Goal: Use online tool/utility: Utilize a website feature to perform a specific function

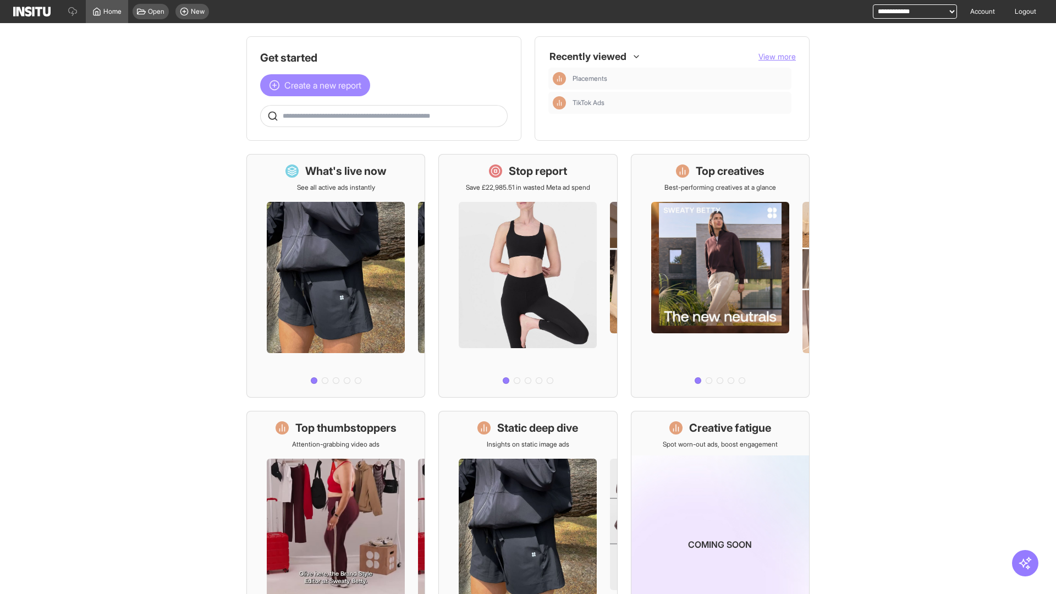
click at [318, 85] on span "Create a new report" at bounding box center [322, 85] width 77 height 13
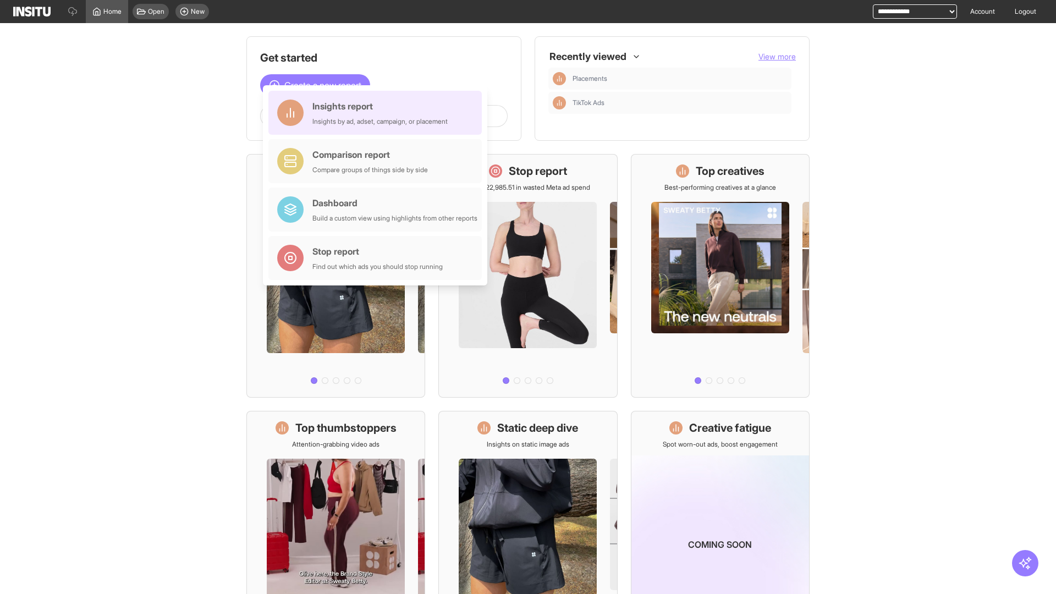
click at [378, 113] on div "Insights report Insights by ad, adset, campaign, or placement" at bounding box center [379, 113] width 135 height 26
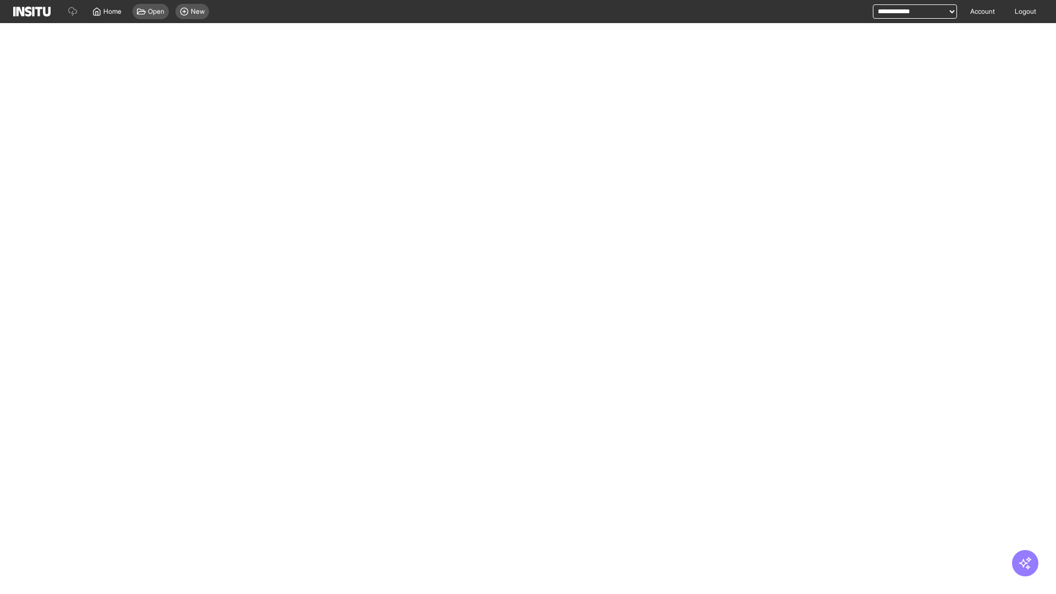
select select "**"
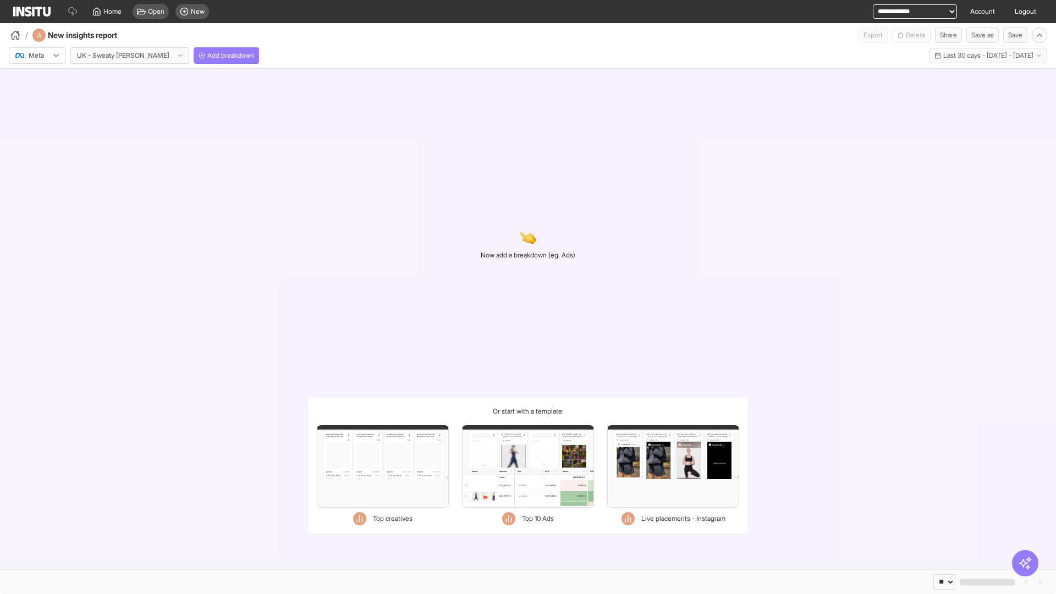
click at [37, 56] on div at bounding box center [29, 55] width 31 height 11
click at [37, 79] on span "Meta" at bounding box center [36, 79] width 15 height 10
click at [207, 56] on span "Add breakdown" at bounding box center [230, 55] width 47 height 9
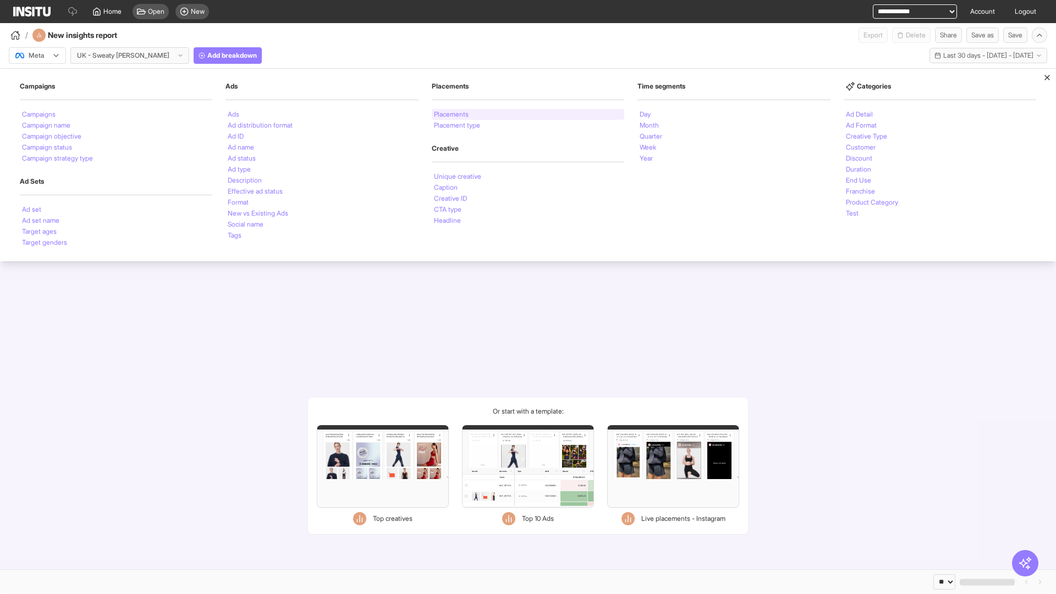
click at [452, 114] on li "Placements" at bounding box center [451, 114] width 35 height 7
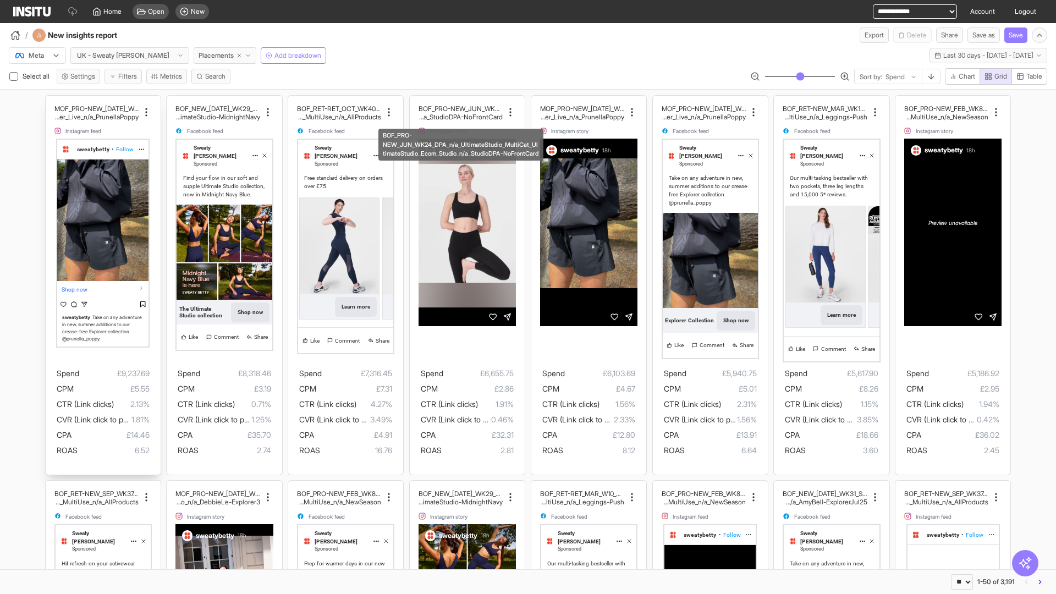
click at [51, 101] on div "MOF_PRO-NEW_[DATE]_WK30_Static_n/a_FullPrice_Multi Cat_Explorer_Influencer_Live…" at bounding box center [103, 285] width 115 height 379
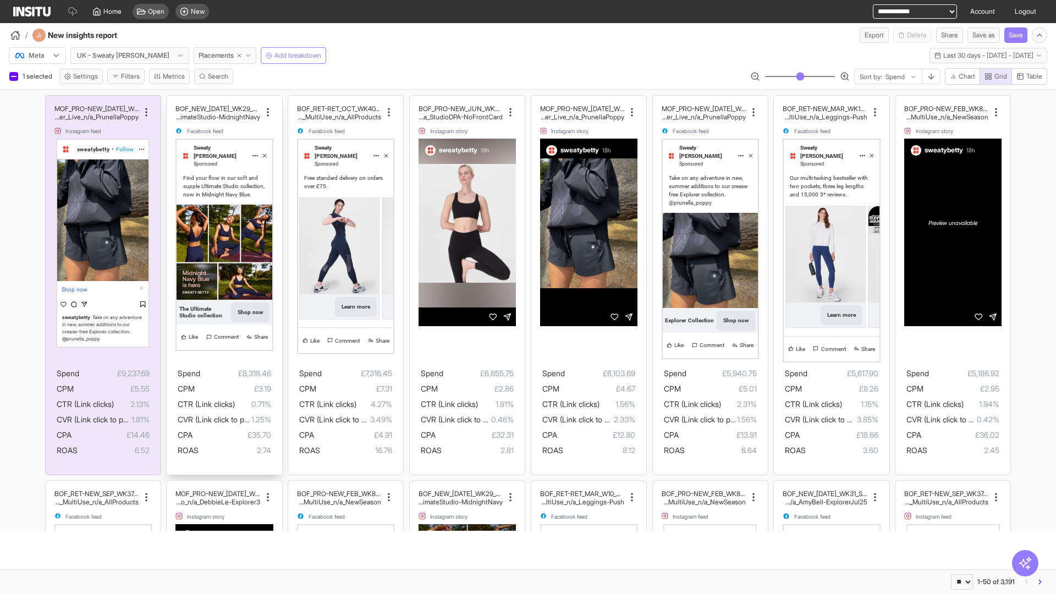
click at [172, 101] on div "BOF_NEW_[DATE]_WK29_Static_n/a_FullPrice_MultiCat_UltimateS tudio_Secondary_Mul…" at bounding box center [224, 285] width 115 height 379
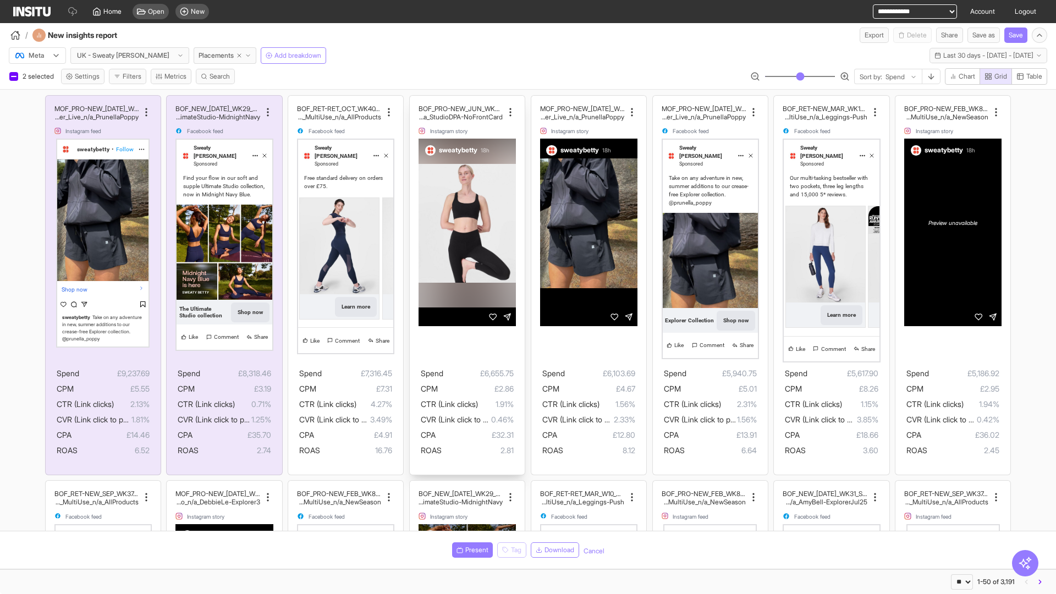
click at [415, 101] on div "BOF_PRO-NEW_JUN_WK24_DPA_n/a_UltimateStudio_MultiCat_ UltimateStudio_Ecom_Studi…" at bounding box center [467, 285] width 115 height 379
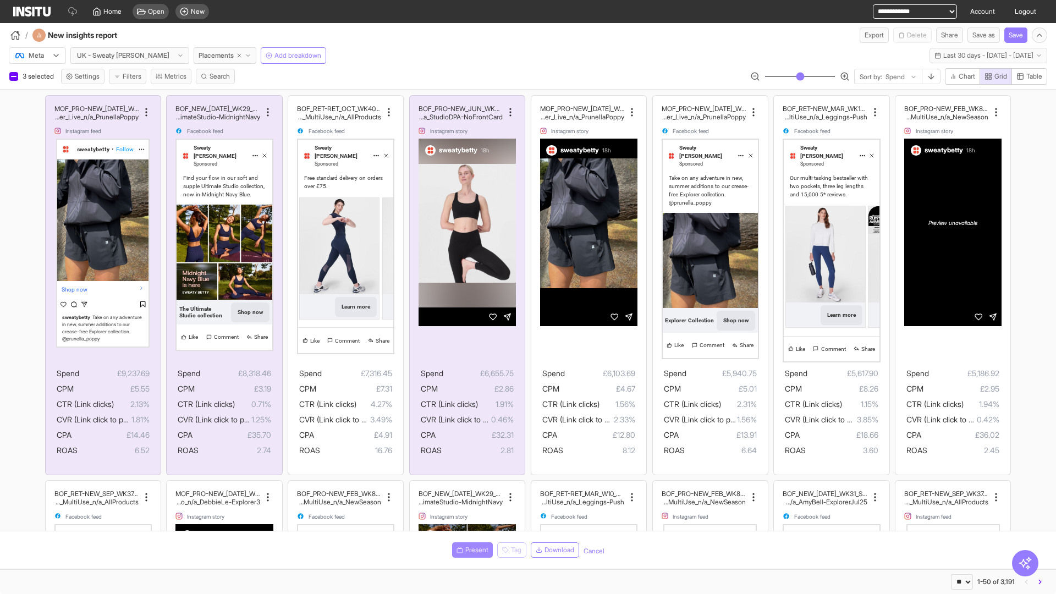
click at [470, 550] on span "Present" at bounding box center [476, 550] width 23 height 9
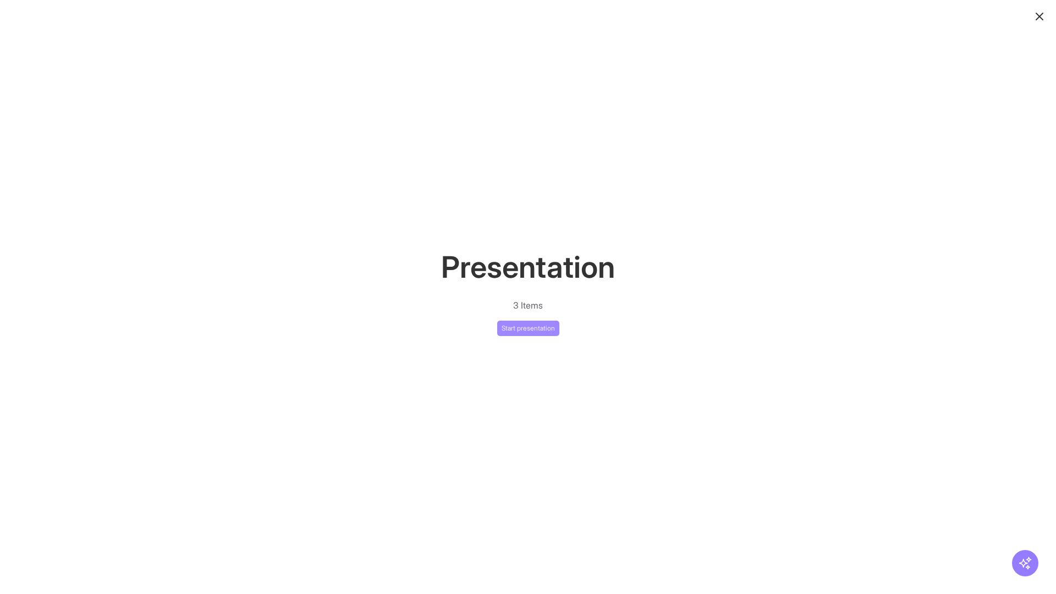
click at [528, 328] on button "Start presentation" at bounding box center [528, 328] width 62 height 15
